Goal: Find specific page/section: Locate a particular part of the current website

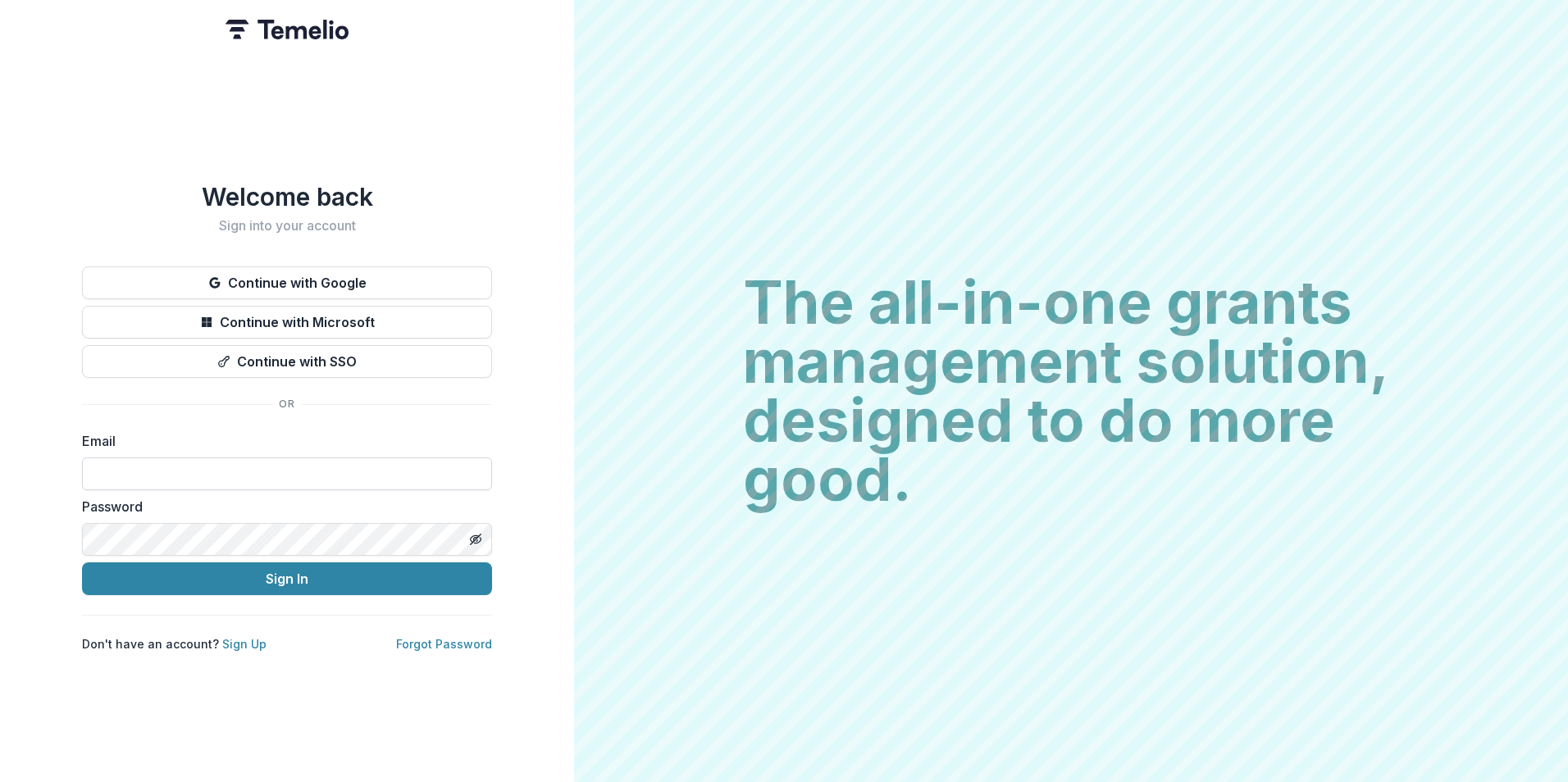
click at [389, 461] on input at bounding box center [286, 473] width 410 height 33
type input "**********"
click at [82, 562] on button "Sign In" at bounding box center [286, 578] width 410 height 33
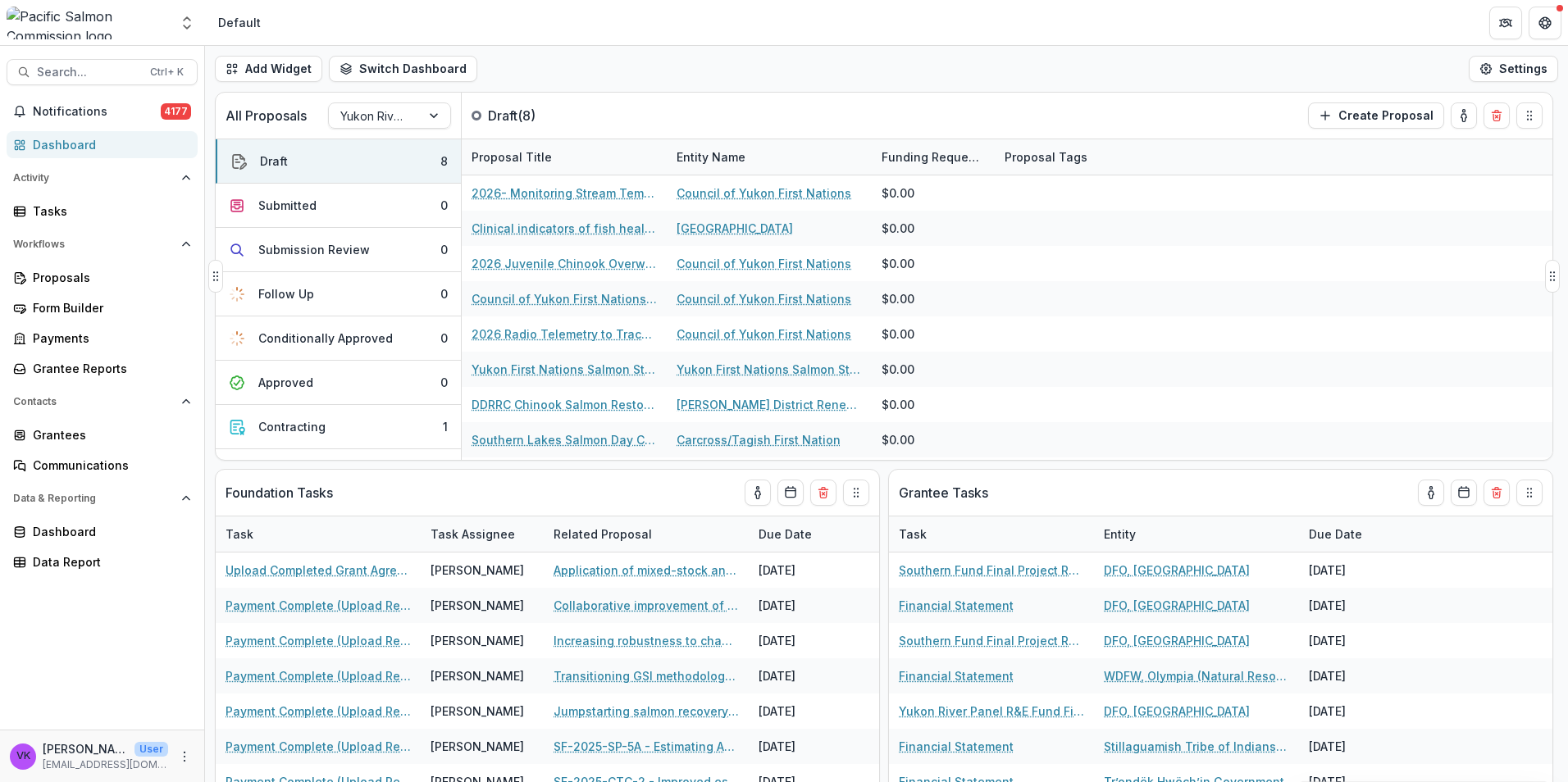
click at [1102, 106] on div "All Proposals Yukon River Panel R&E Fund Draft ( 8 ) Create Proposal" at bounding box center [849, 115] width 1268 height 46
